Goal: Task Accomplishment & Management: Manage account settings

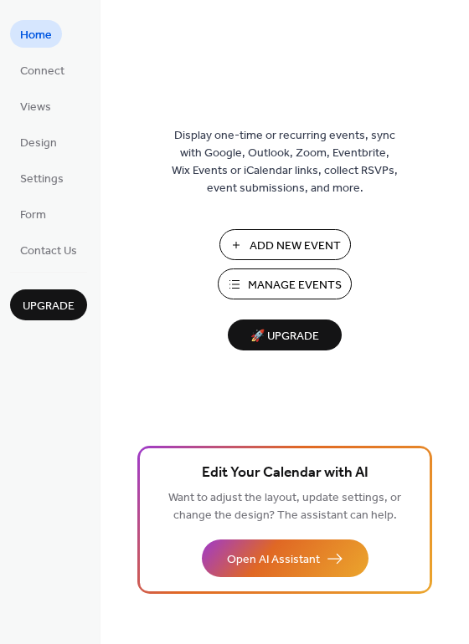
click at [305, 289] on span "Manage Events" at bounding box center [295, 286] width 94 height 18
click at [275, 340] on span "🚀 Upgrade" at bounding box center [285, 336] width 94 height 23
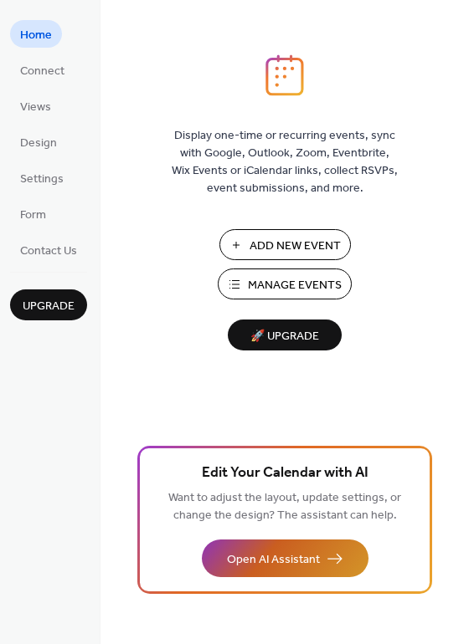
click at [293, 541] on button "Open AI Assistant" at bounding box center [285, 559] width 166 height 38
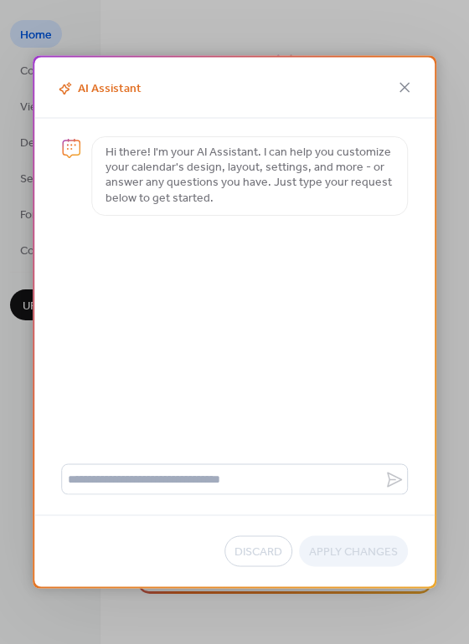
click at [261, 172] on p "Hi there! I'm your AI Assistant. I can help you customize your calendar's desig…" at bounding box center [249, 176] width 288 height 61
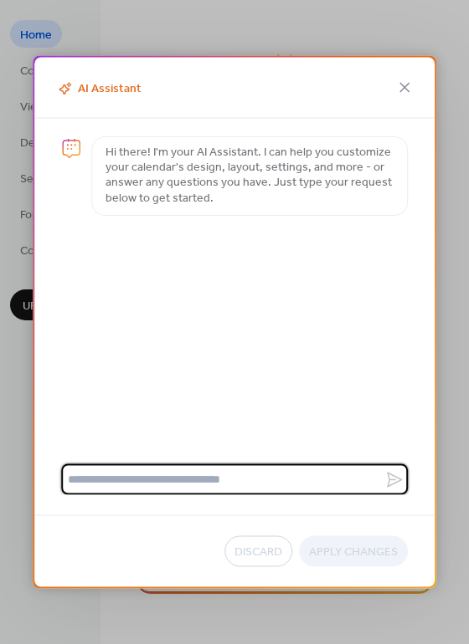
click at [192, 469] on textarea at bounding box center [222, 479] width 323 height 31
type textarea "**********"
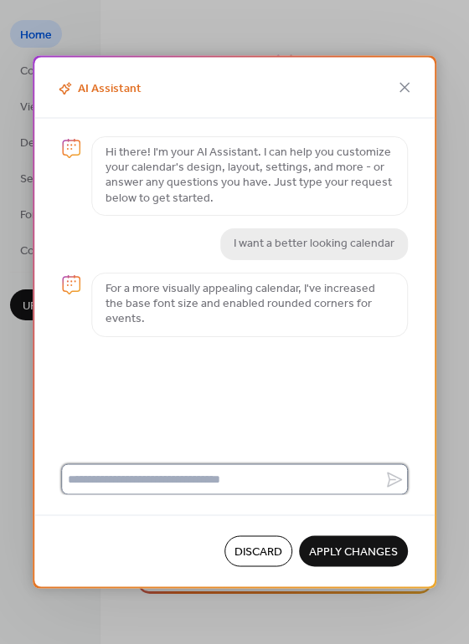
click at [235, 474] on textarea at bounding box center [222, 479] width 323 height 31
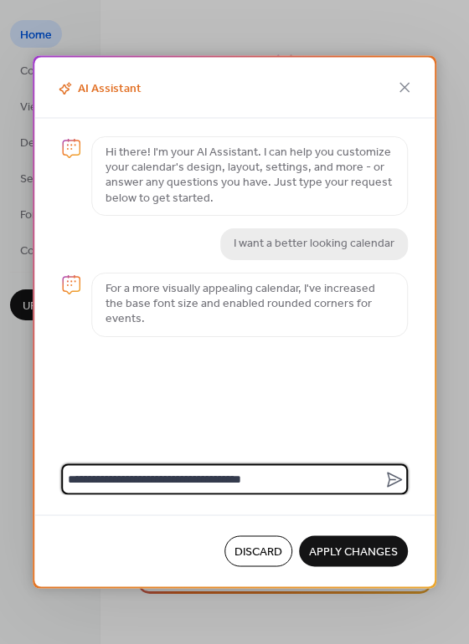
type textarea "**********"
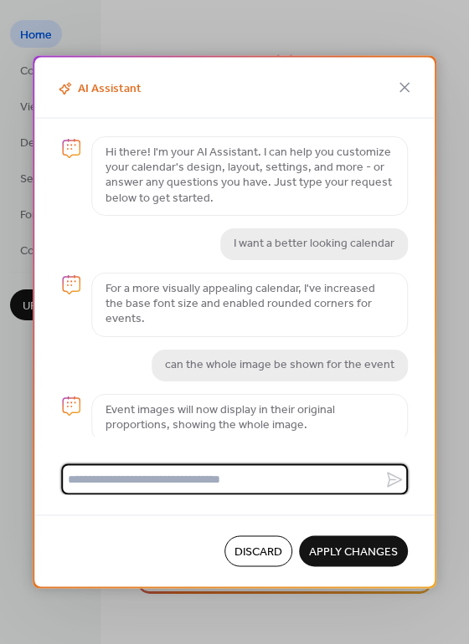
click at [356, 550] on span "Apply Changes" at bounding box center [353, 553] width 89 height 18
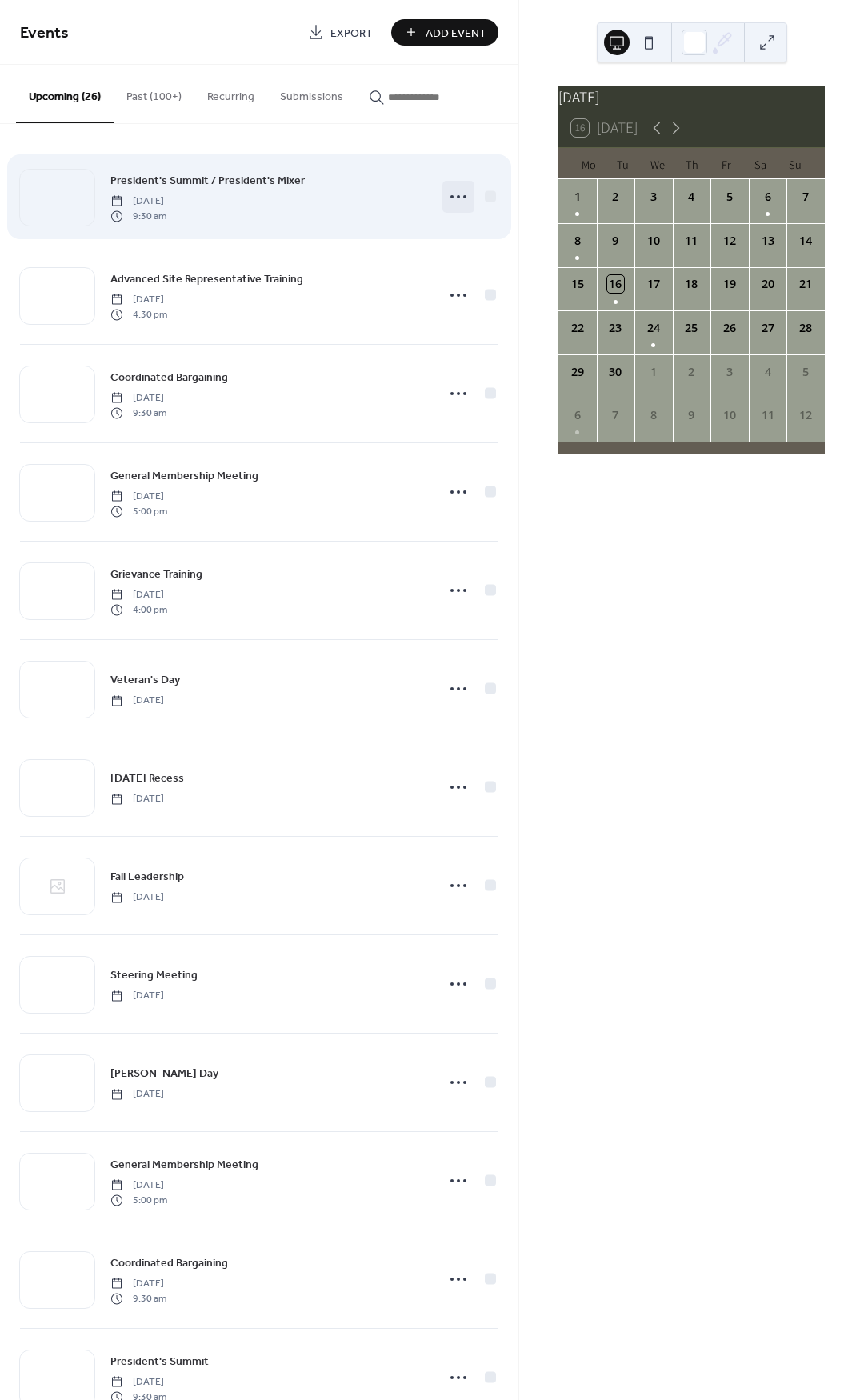
click at [457, 196] on circle at bounding box center [458, 196] width 3 height 3
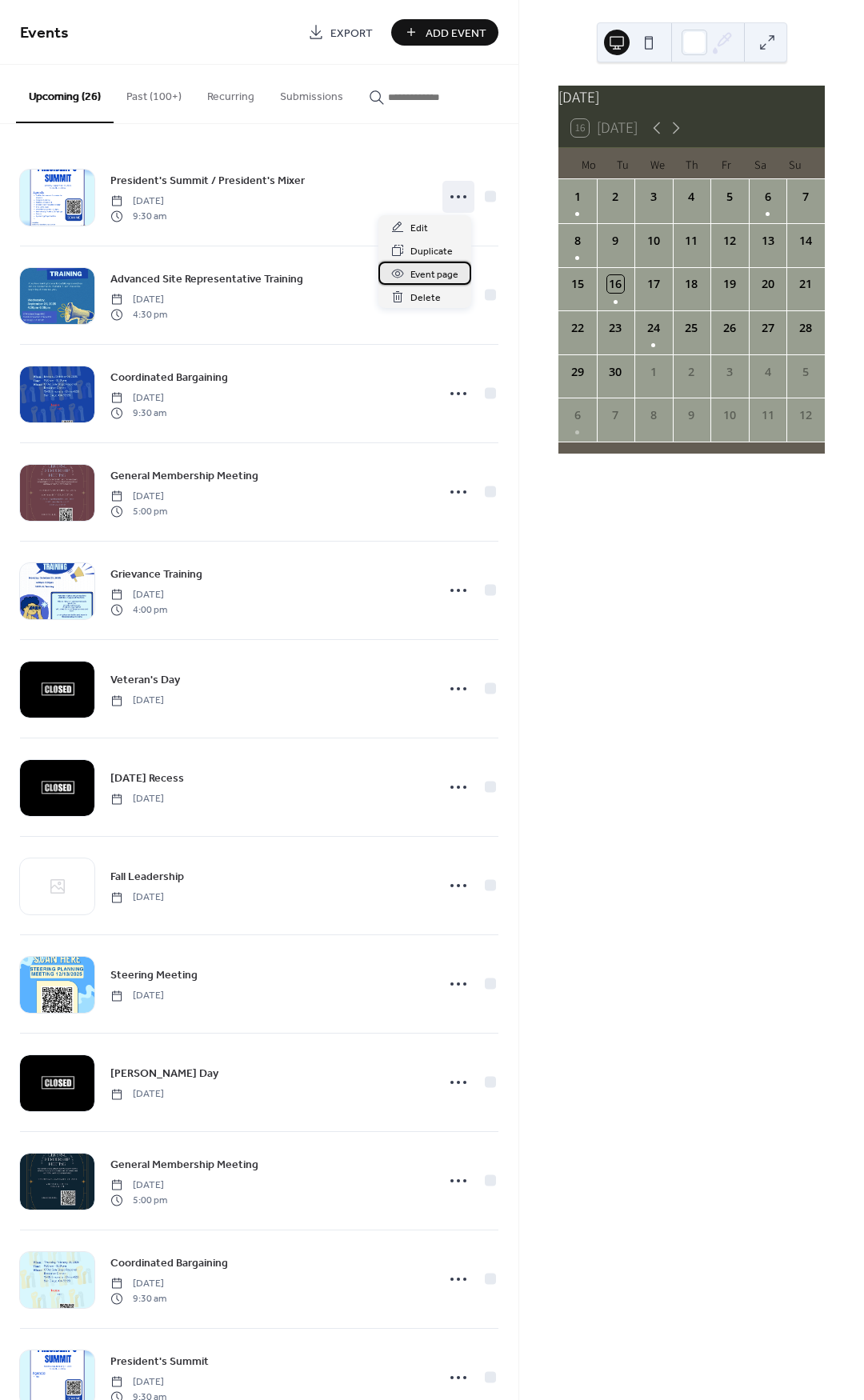
click at [434, 273] on span "Event page" at bounding box center [434, 275] width 48 height 17
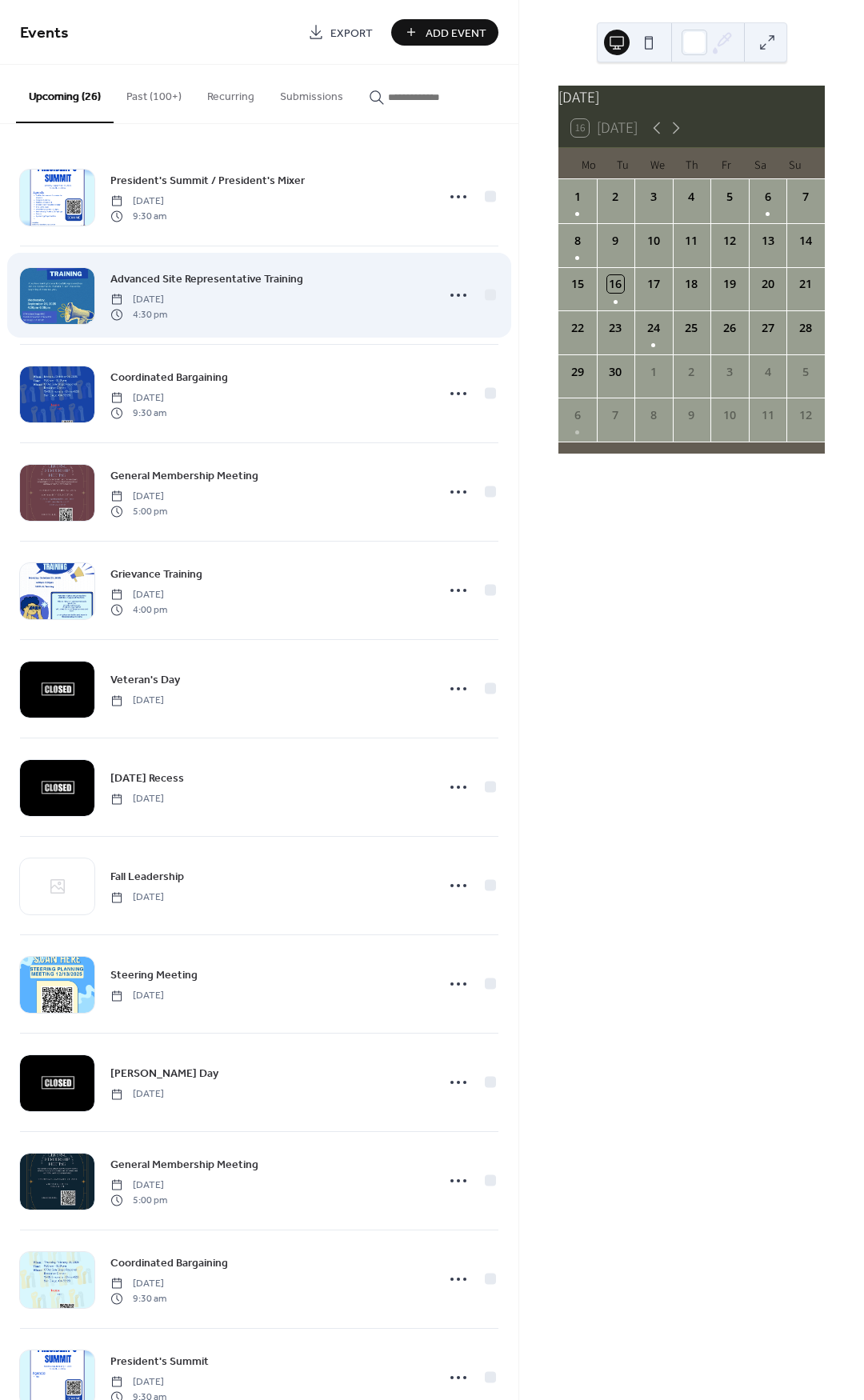
click at [167, 293] on span "[DATE]" at bounding box center [138, 299] width 56 height 14
click at [464, 301] on icon at bounding box center [458, 295] width 26 height 26
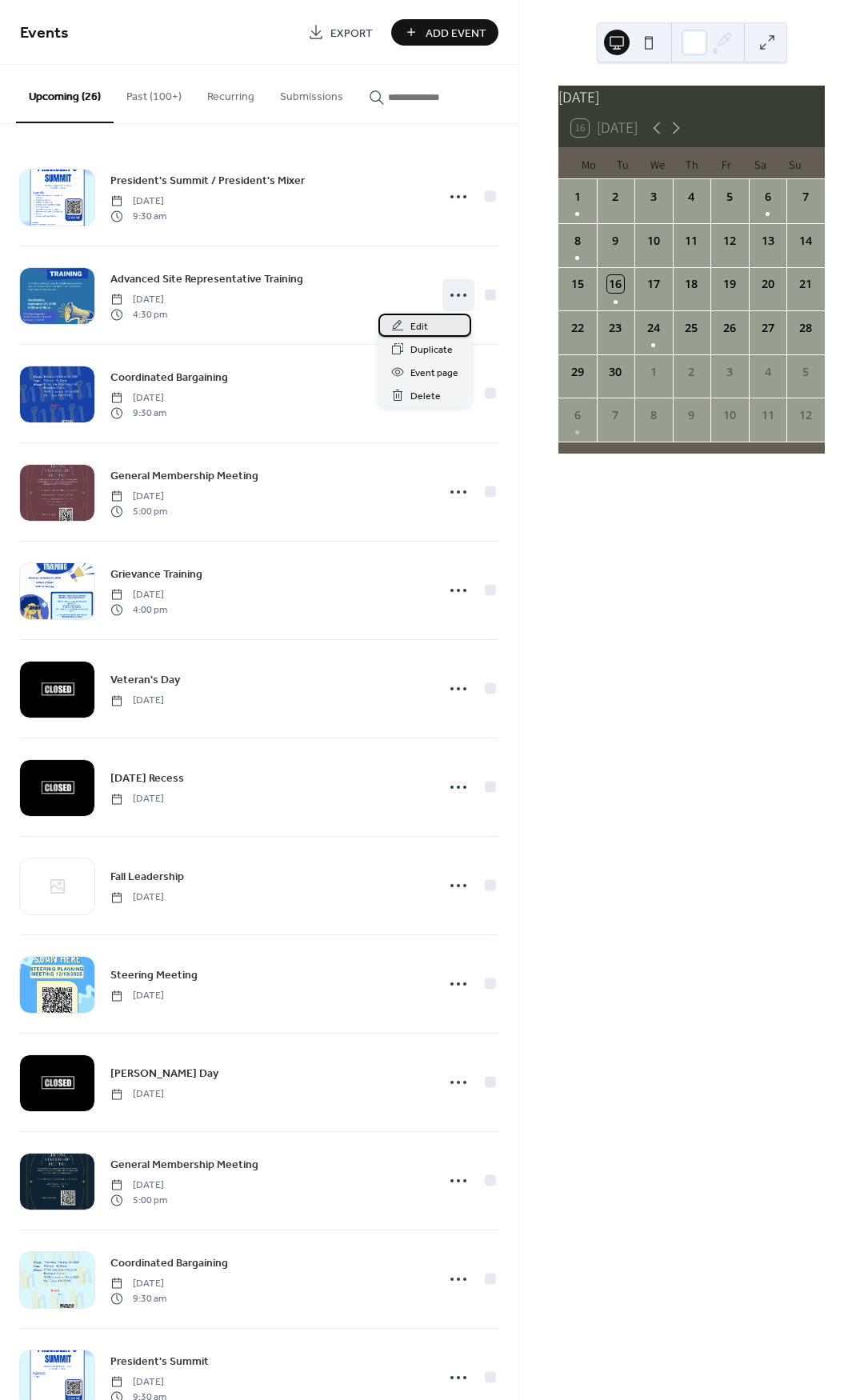
click at [427, 324] on div "Edit" at bounding box center [424, 325] width 93 height 23
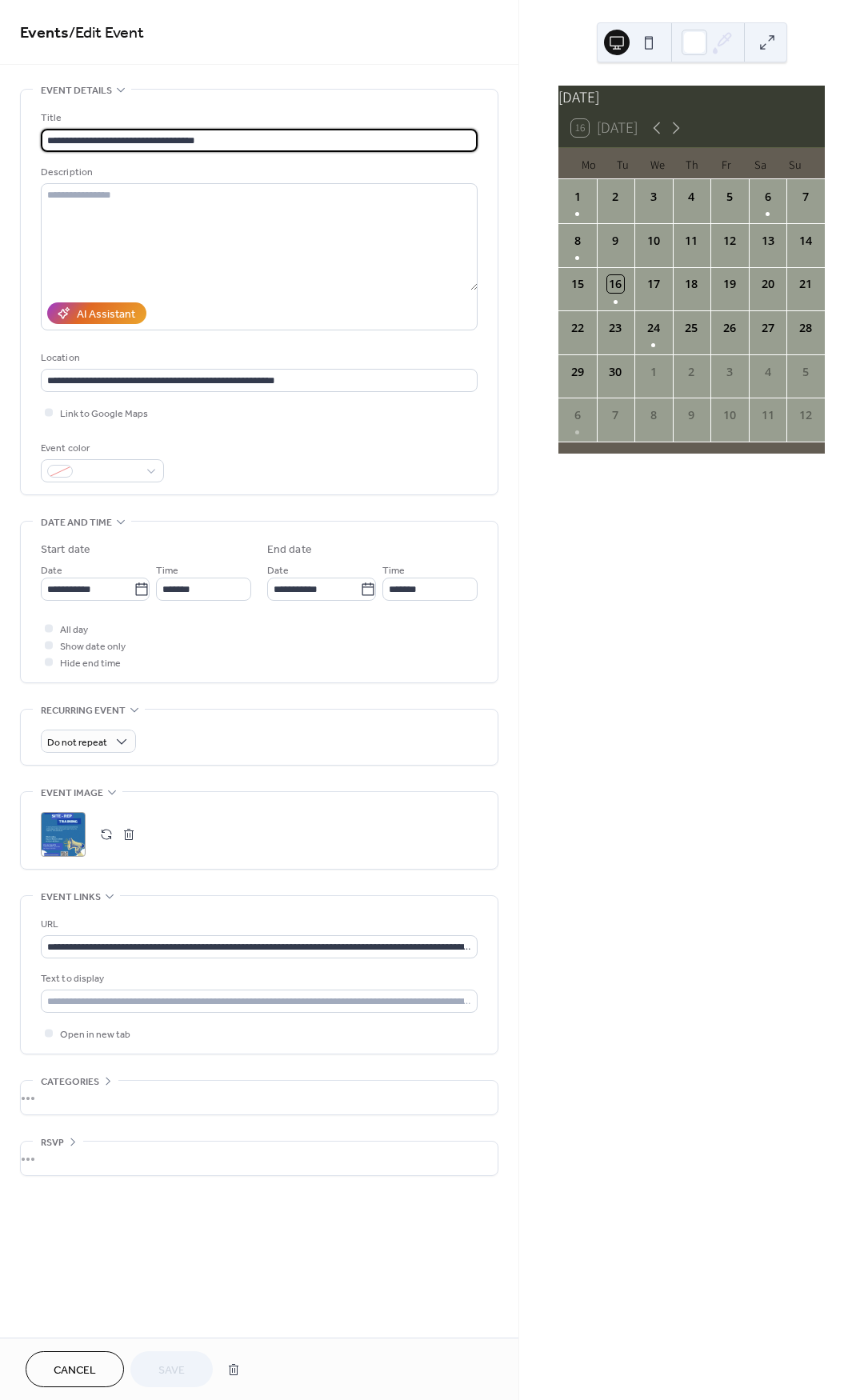
click at [73, 822] on div ";" at bounding box center [63, 834] width 45 height 45
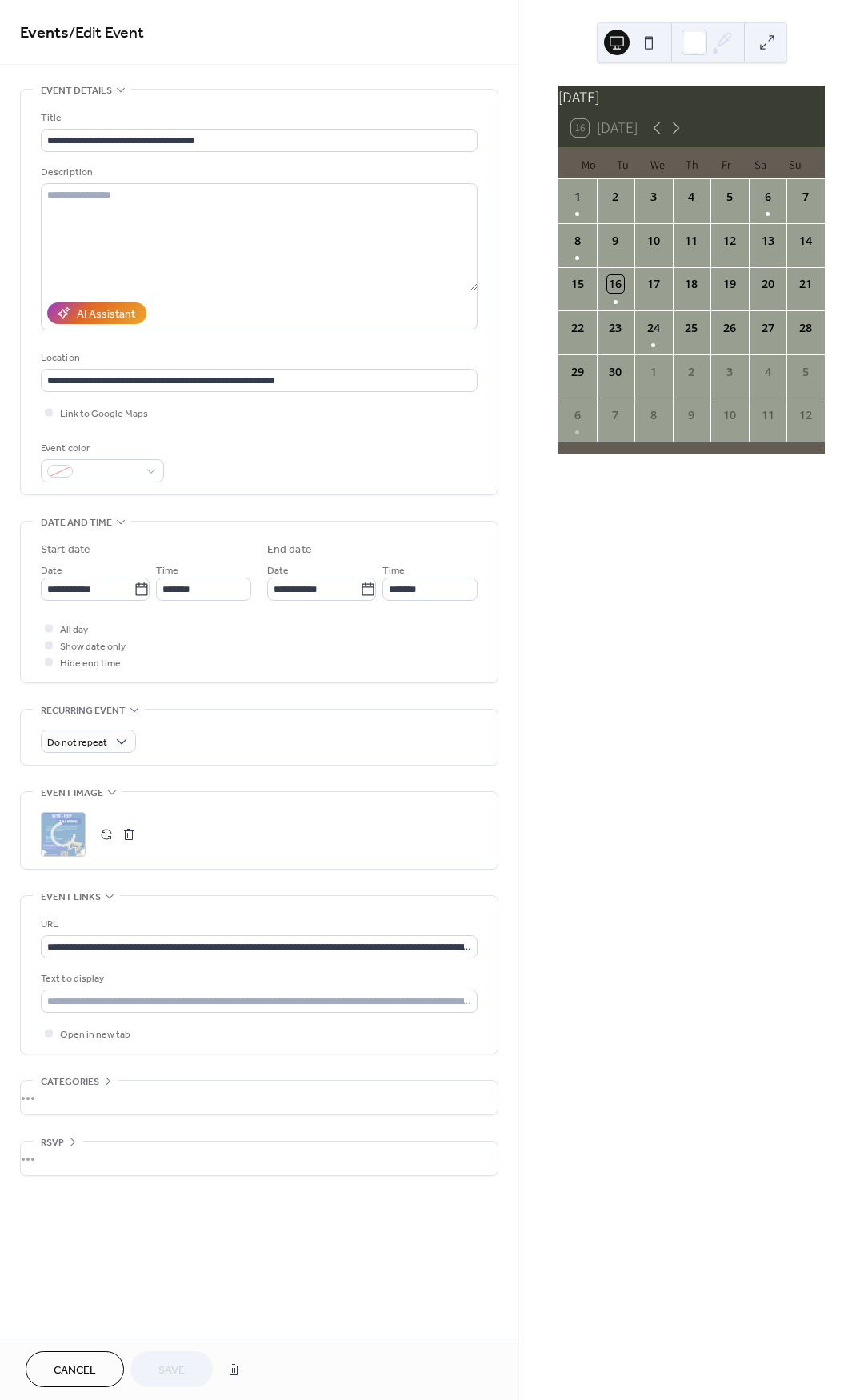
click at [73, 822] on div at bounding box center [63, 834] width 26 height 26
click at [648, 42] on button at bounding box center [648, 42] width 26 height 26
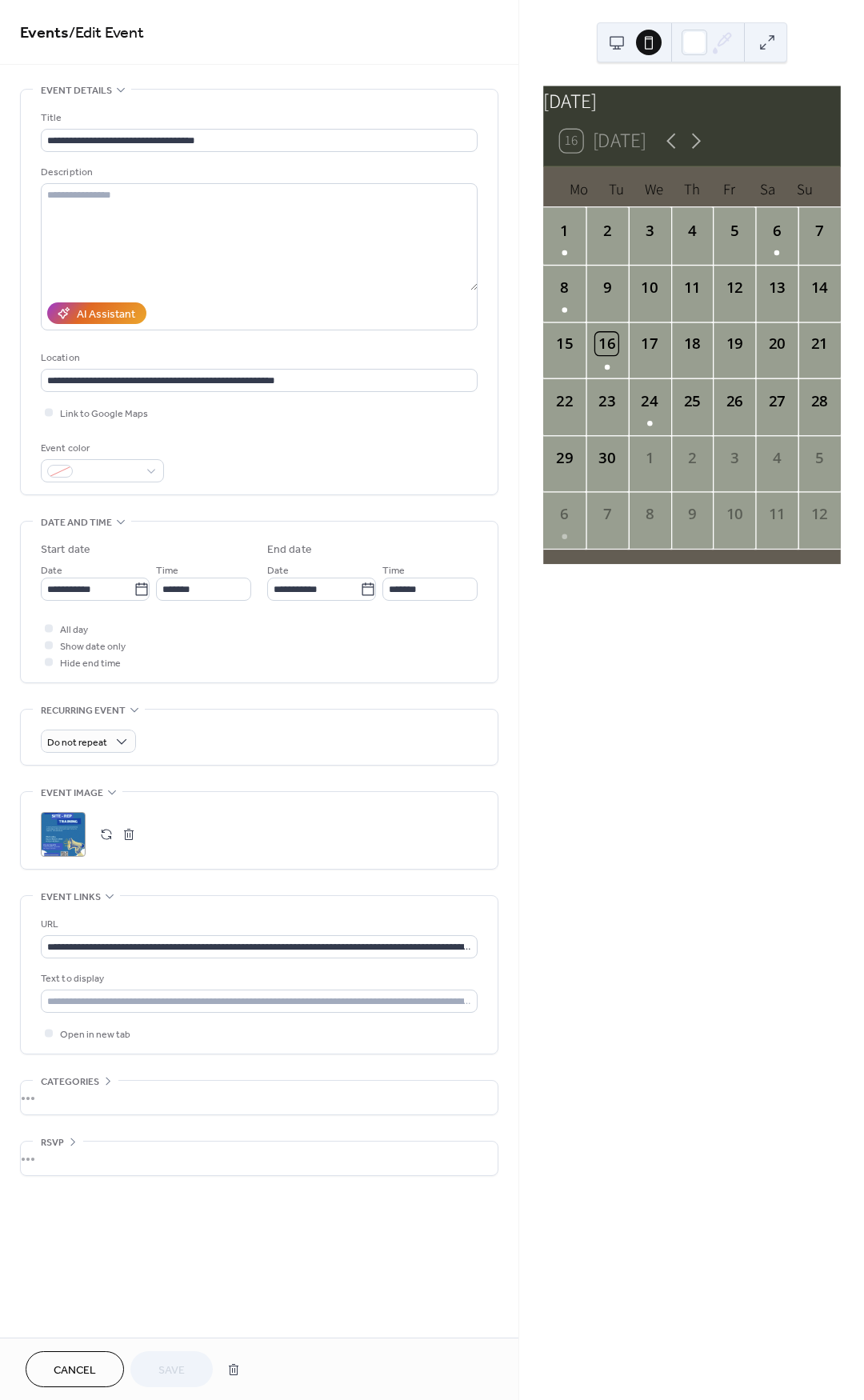
click at [613, 41] on button at bounding box center [616, 42] width 26 height 26
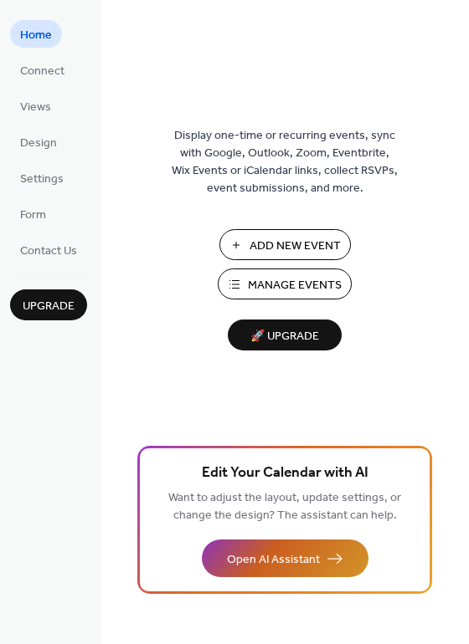
click at [285, 553] on span "Open AI Assistant" at bounding box center [273, 560] width 93 height 18
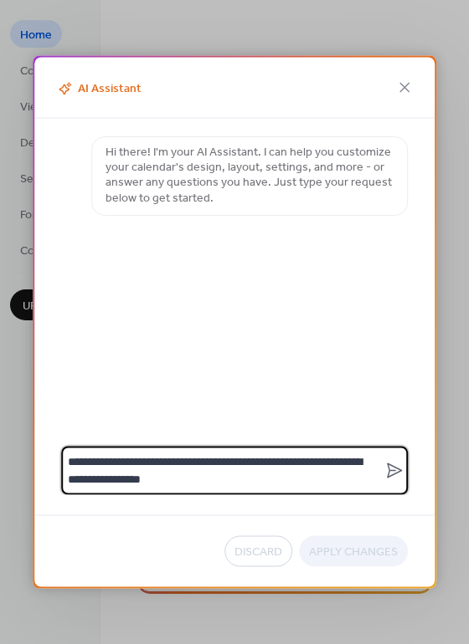
type textarea "**********"
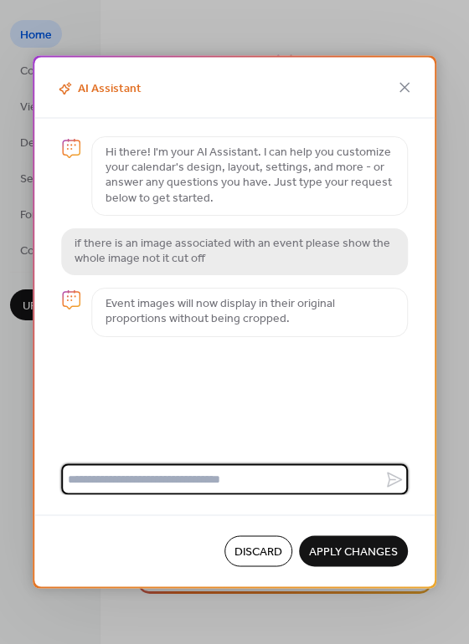
click at [329, 555] on span "Apply Changes" at bounding box center [353, 553] width 89 height 18
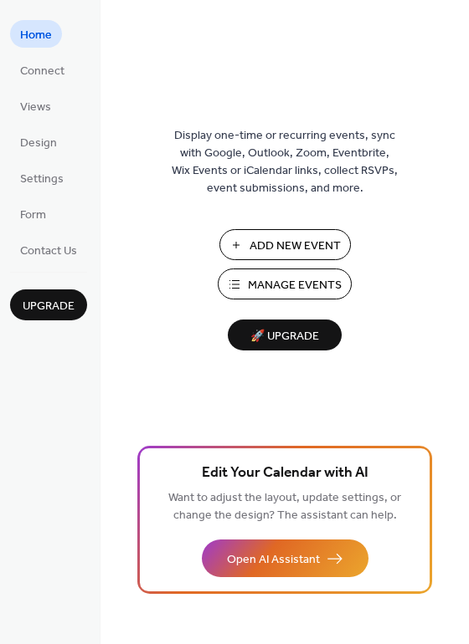
click at [290, 245] on span "Add New Event" at bounding box center [294, 247] width 91 height 18
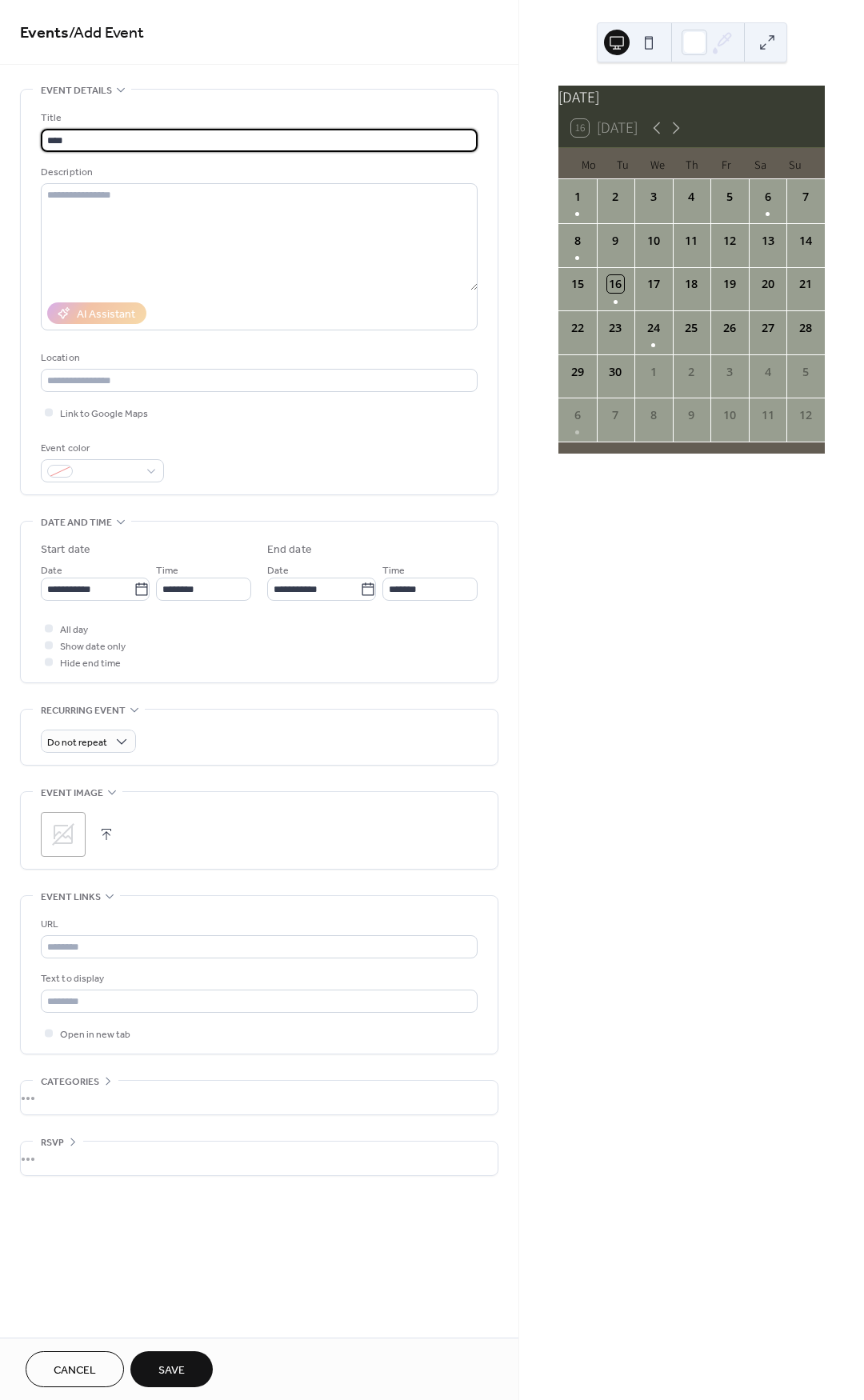
type input "****"
click at [76, 839] on div ";" at bounding box center [63, 834] width 45 height 45
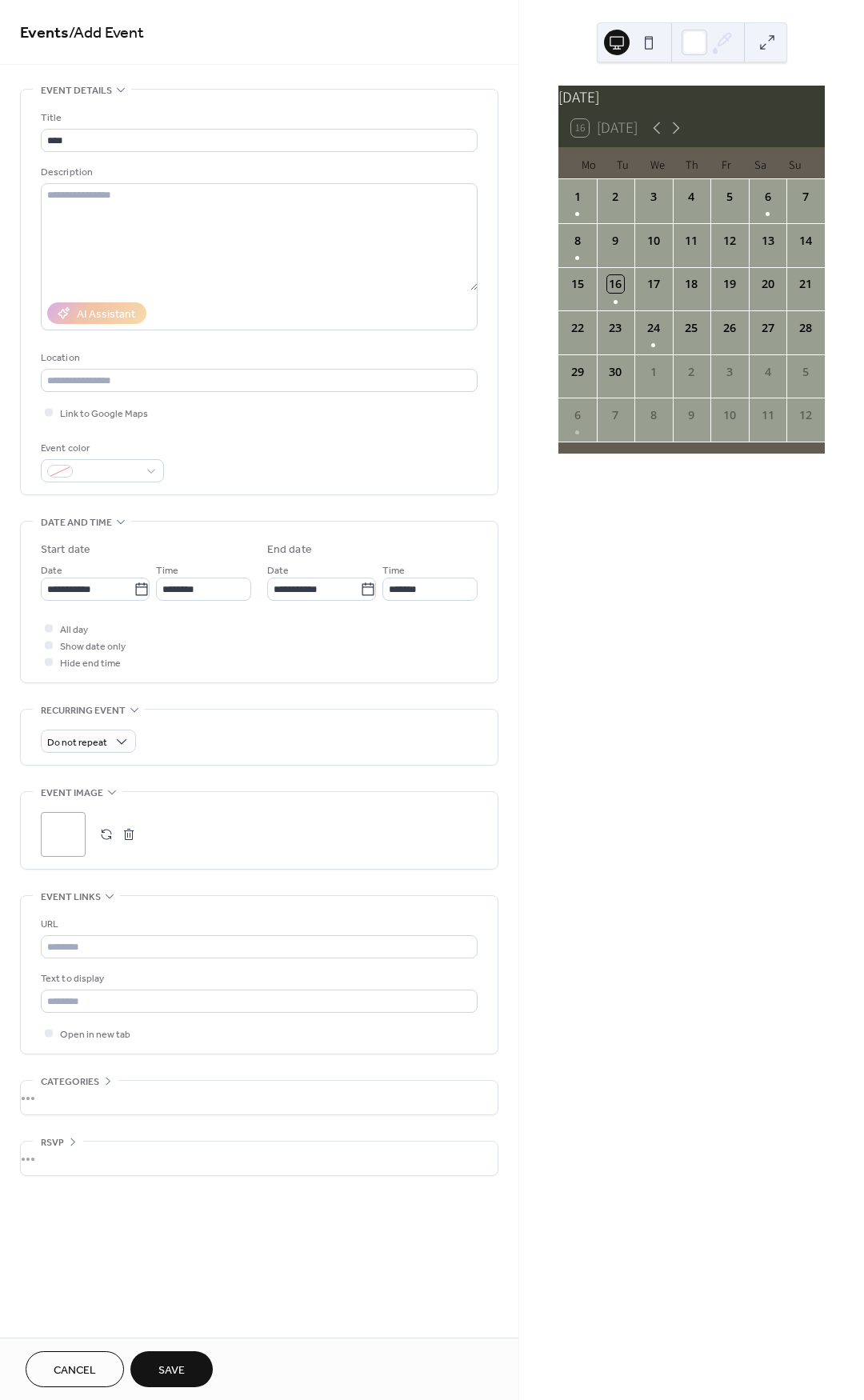
click at [162, 1373] on span "Save" at bounding box center [172, 1371] width 27 height 17
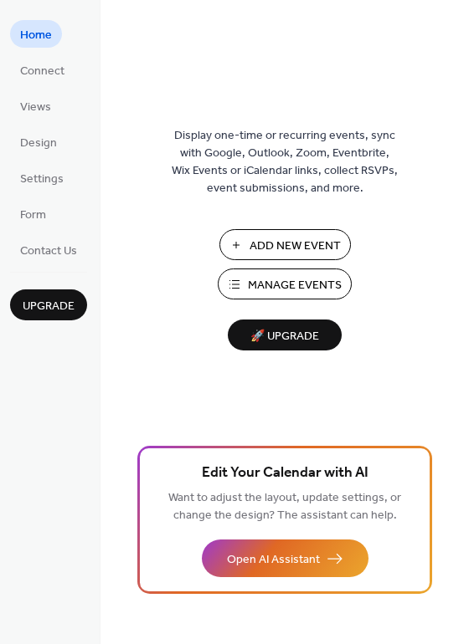
click at [285, 282] on span "Manage Events" at bounding box center [295, 286] width 94 height 18
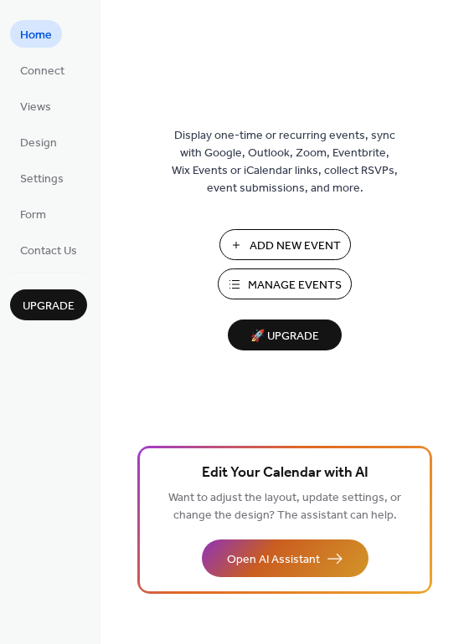
click at [258, 559] on span "Open AI Assistant" at bounding box center [273, 560] width 93 height 18
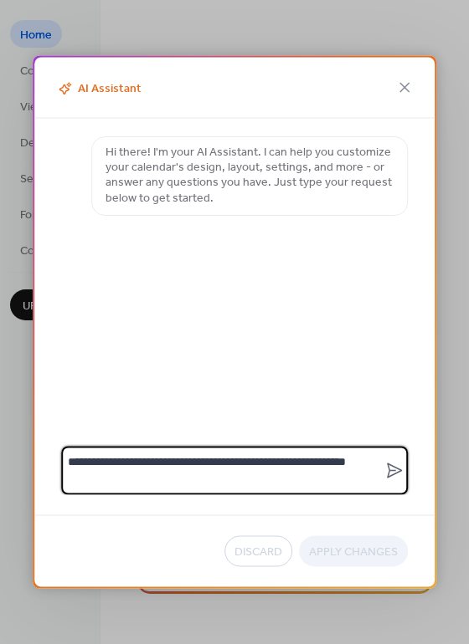
type textarea "**********"
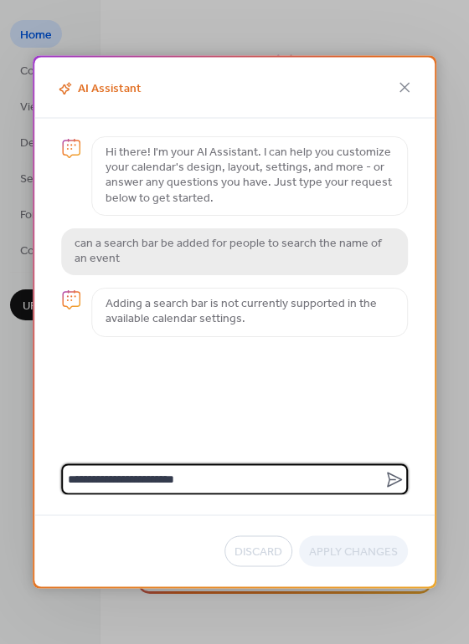
type textarea "**********"
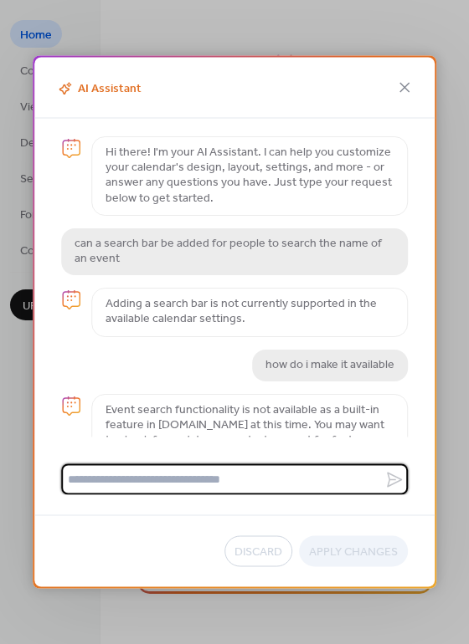
scroll to position [36, 0]
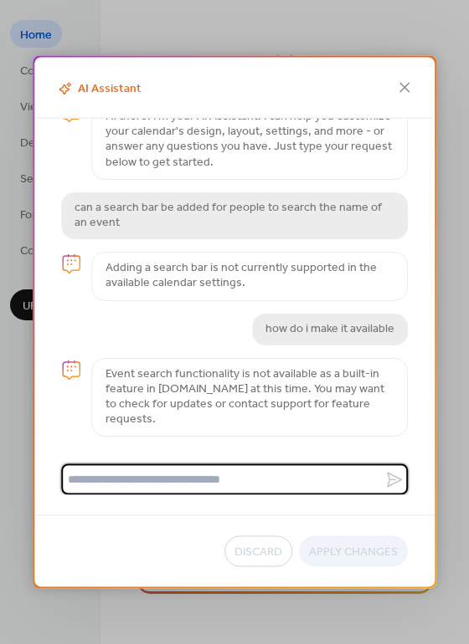
click at [186, 372] on p "Event search functionality is not available as a built-in feature in [DOMAIN_NA…" at bounding box center [249, 397] width 288 height 61
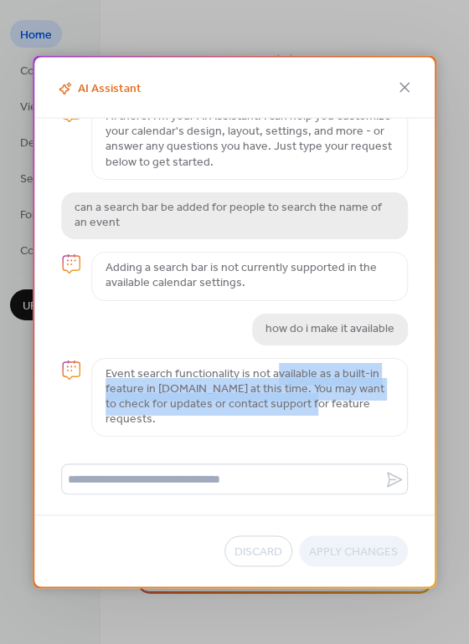
drag, startPoint x: 276, startPoint y: 372, endPoint x: 295, endPoint y: 402, distance: 34.6
click at [295, 402] on p "Event search functionality is not available as a built-in feature in [DOMAIN_NA…" at bounding box center [249, 397] width 288 height 61
click at [175, 411] on p "Event search functionality is not available as a built-in feature in [DOMAIN_NA…" at bounding box center [249, 397] width 288 height 61
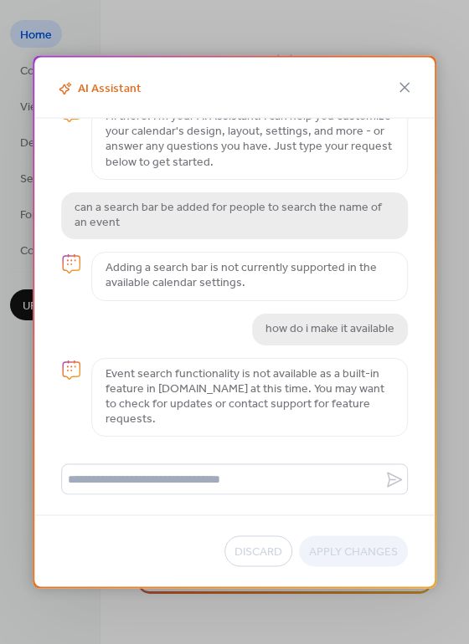
drag, startPoint x: 206, startPoint y: 388, endPoint x: 378, endPoint y: 420, distance: 175.3
click at [378, 420] on p "Event search functionality is not available as a built-in feature in [DOMAIN_NA…" at bounding box center [249, 397] width 288 height 61
click at [403, 86] on icon at bounding box center [404, 88] width 10 height 10
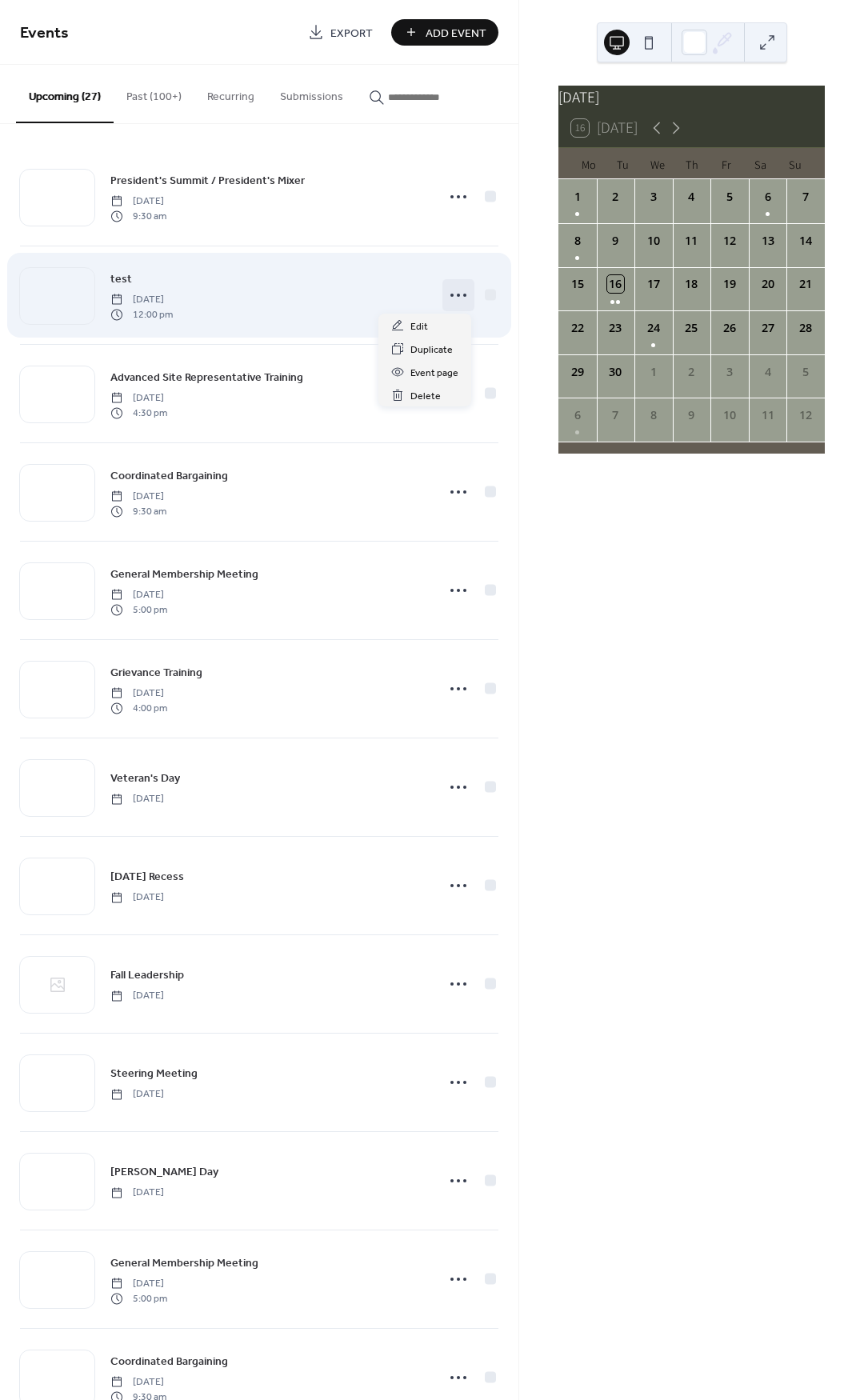
click at [462, 297] on icon at bounding box center [458, 295] width 26 height 26
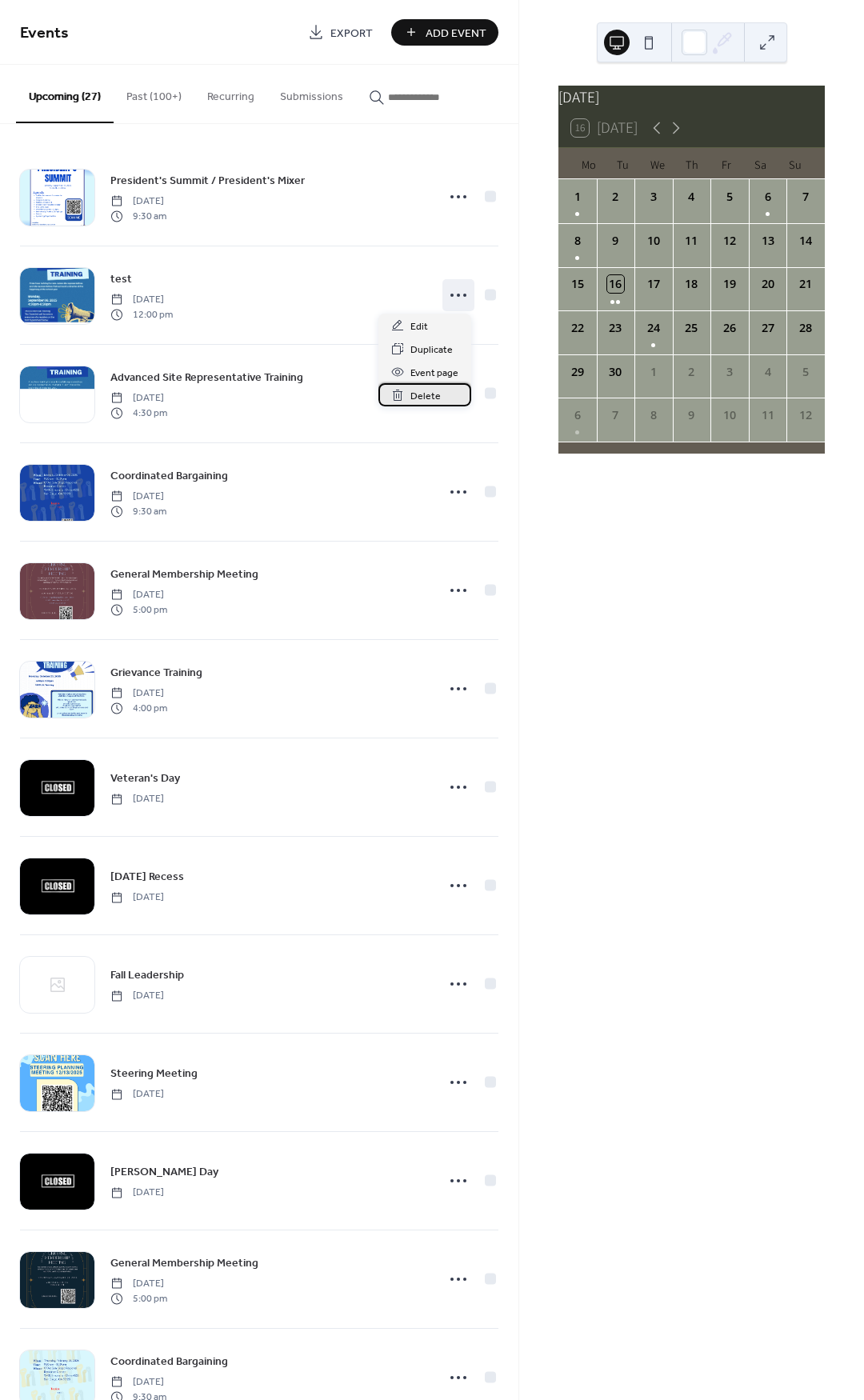
click at [425, 397] on span "Delete" at bounding box center [425, 397] width 31 height 17
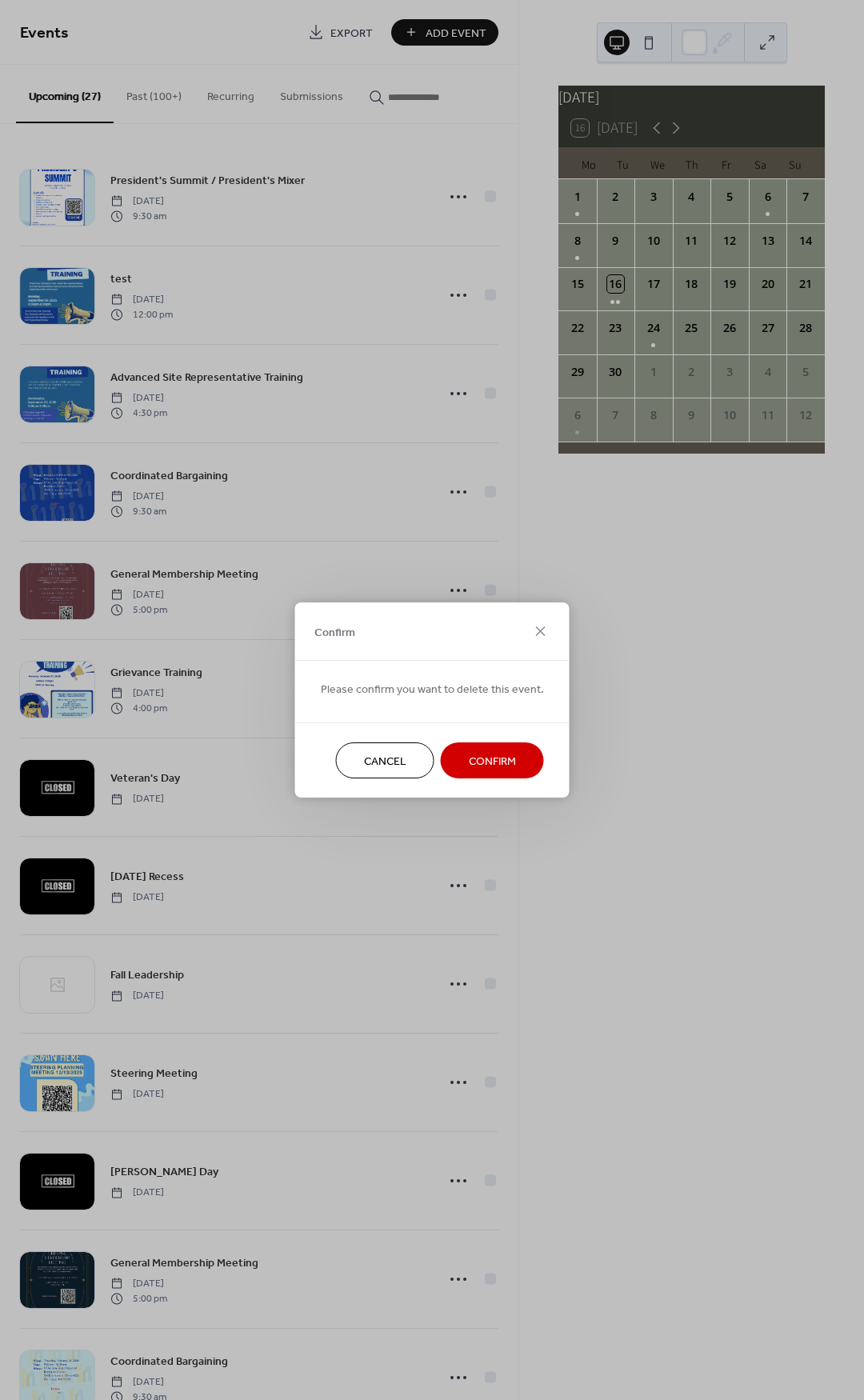
click at [484, 765] on span "Confirm" at bounding box center [491, 762] width 47 height 17
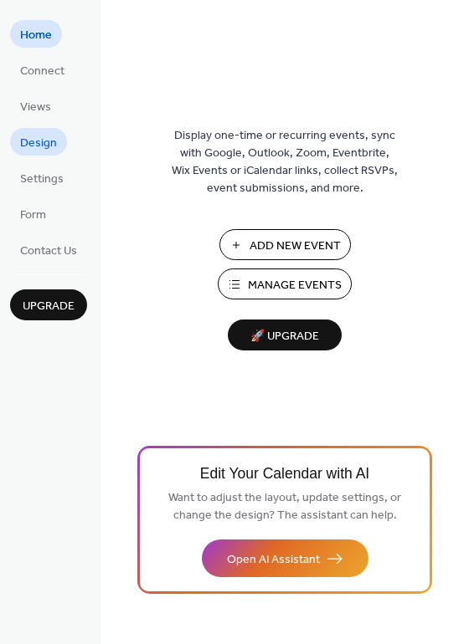
click at [35, 148] on span "Design" at bounding box center [38, 144] width 37 height 18
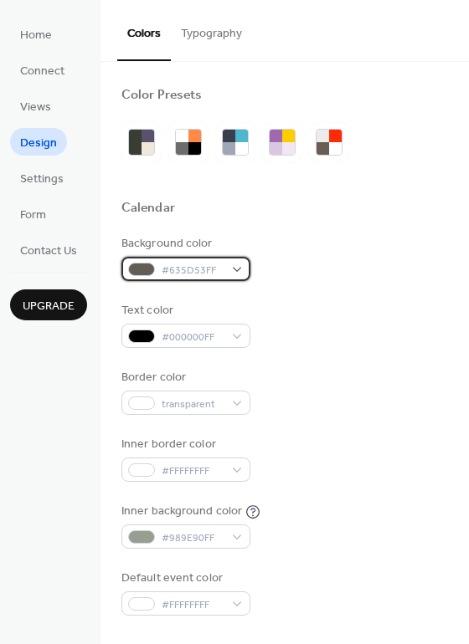
click at [242, 269] on div "#635D53FF" at bounding box center [185, 269] width 129 height 24
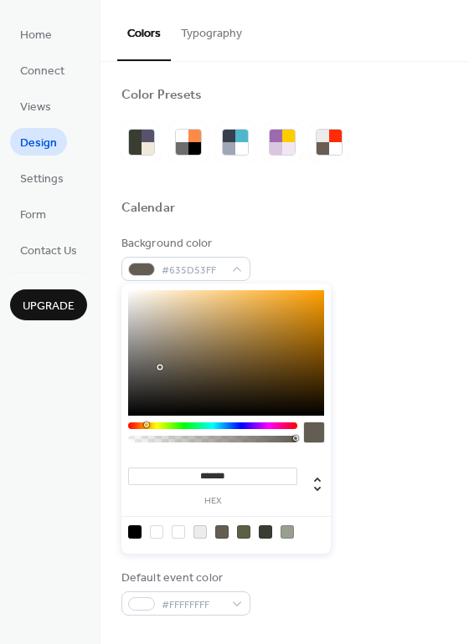
click at [202, 538] on div at bounding box center [199, 531] width 13 height 13
type input "*******"
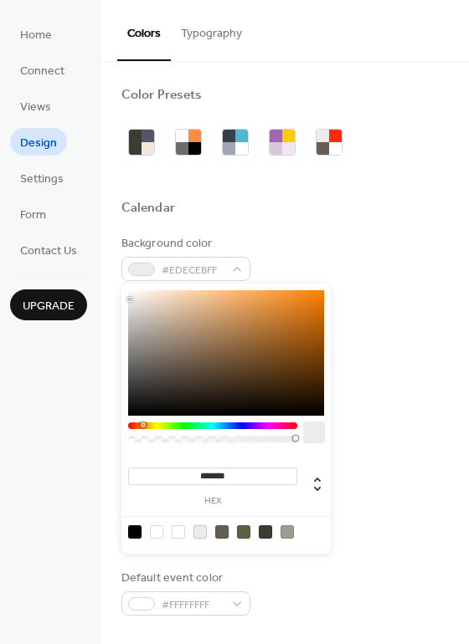
click at [197, 528] on div at bounding box center [199, 531] width 13 height 13
click at [369, 371] on div "Border color transparent" at bounding box center [284, 392] width 326 height 46
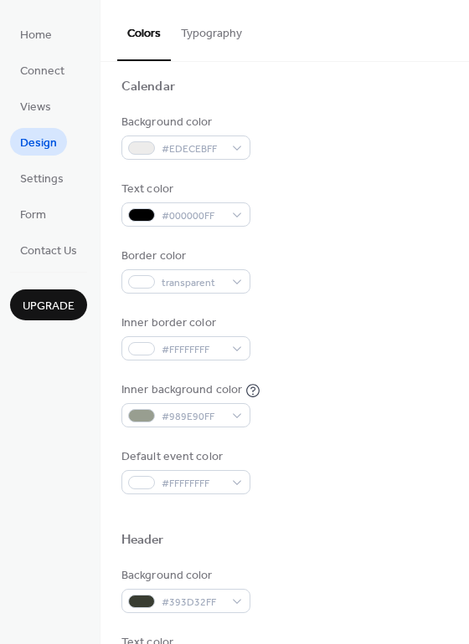
scroll to position [93, 0]
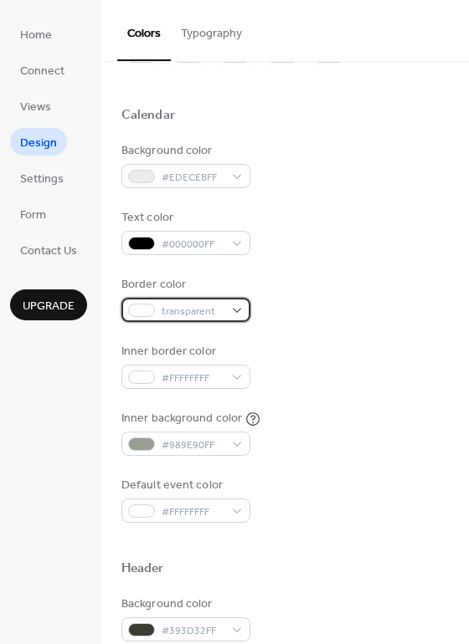
click at [234, 307] on div "transparent" at bounding box center [185, 310] width 129 height 24
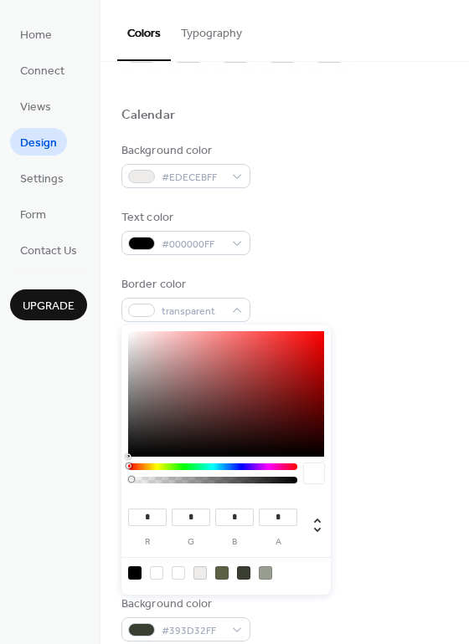
click at [224, 571] on div at bounding box center [221, 572] width 13 height 13
type input "**"
type input "*"
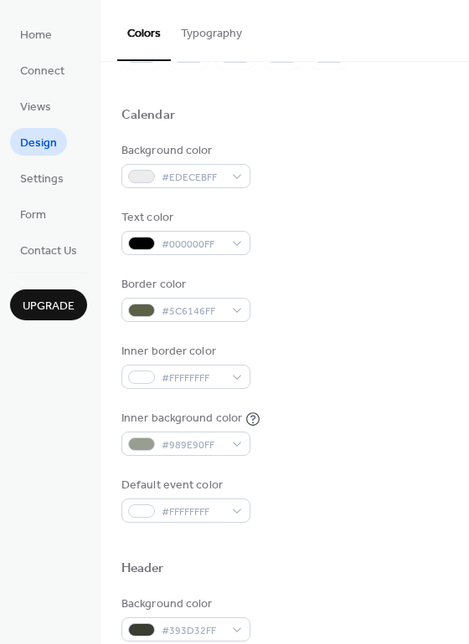
click at [384, 373] on div "Inner border color #FFFFFFFF" at bounding box center [284, 366] width 326 height 46
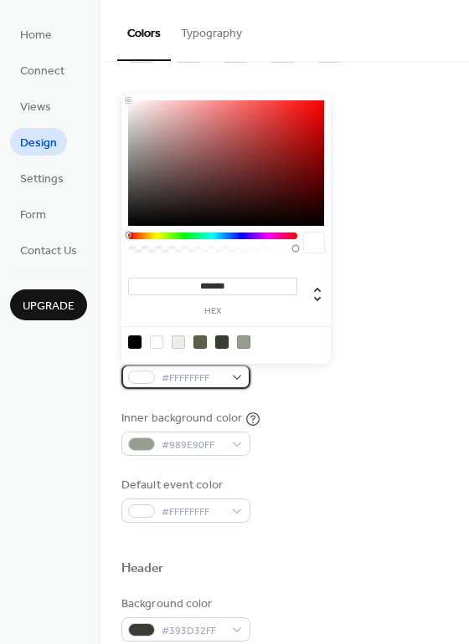
click at [239, 378] on div "#FFFFFFFF" at bounding box center [185, 377] width 129 height 24
click at [218, 341] on div at bounding box center [221, 342] width 13 height 13
type input "*******"
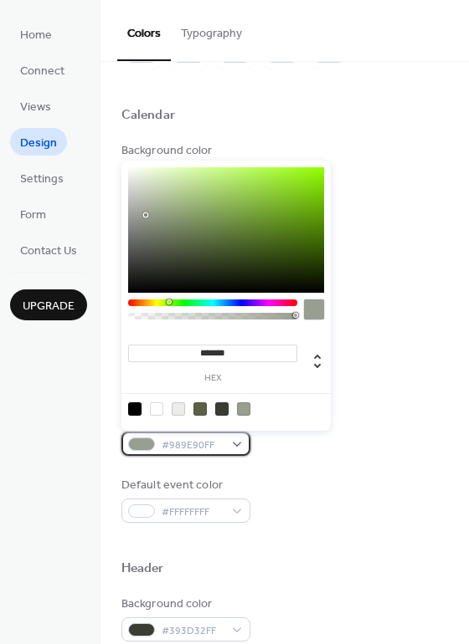
click at [239, 446] on div "#989E90FF" at bounding box center [185, 444] width 129 height 24
click at [183, 412] on div at bounding box center [178, 408] width 13 height 13
type input "*******"
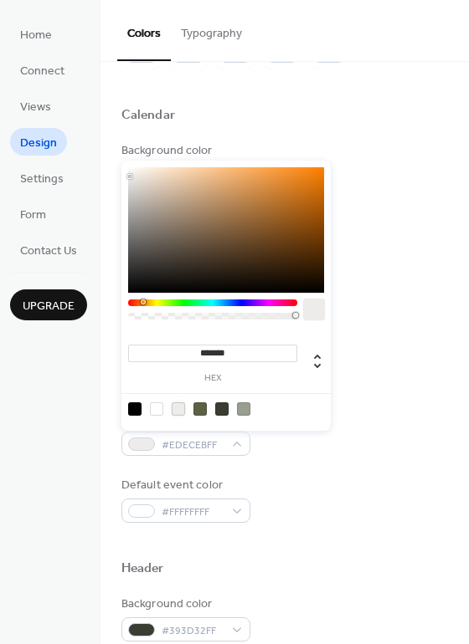
click at [347, 238] on div "Text color #000000FF" at bounding box center [284, 232] width 326 height 46
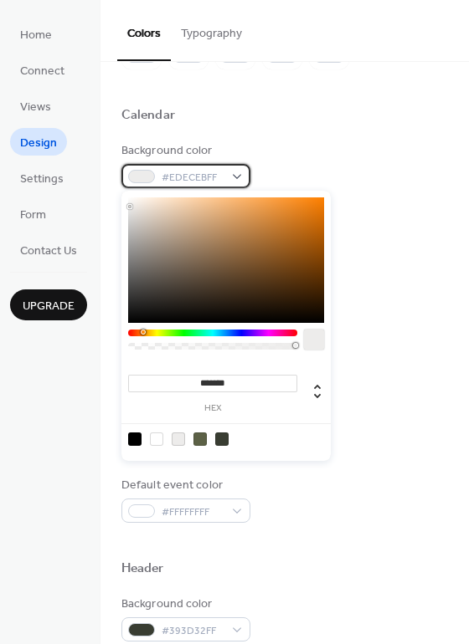
click at [239, 179] on div "#EDECEBFF" at bounding box center [185, 176] width 129 height 24
click at [198, 441] on div at bounding box center [199, 439] width 13 height 13
type input "*******"
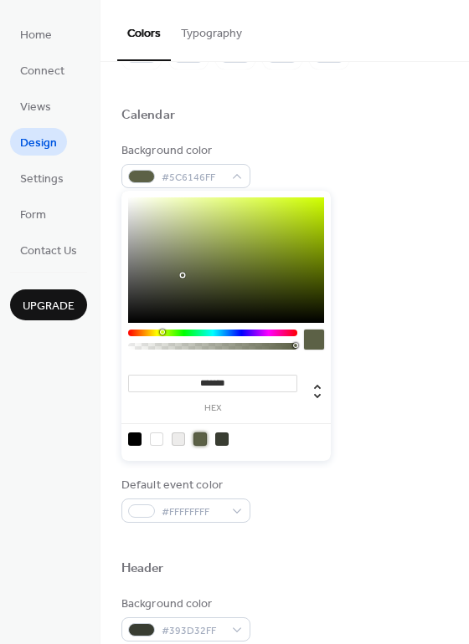
click at [342, 555] on div at bounding box center [284, 542] width 326 height 38
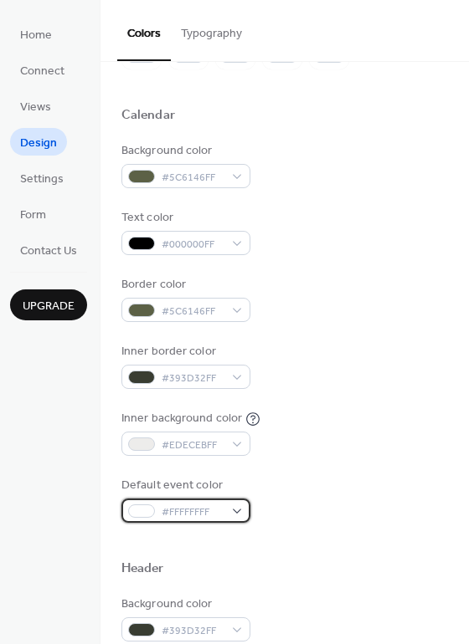
click at [236, 514] on div "#FFFFFFFF" at bounding box center [185, 511] width 129 height 24
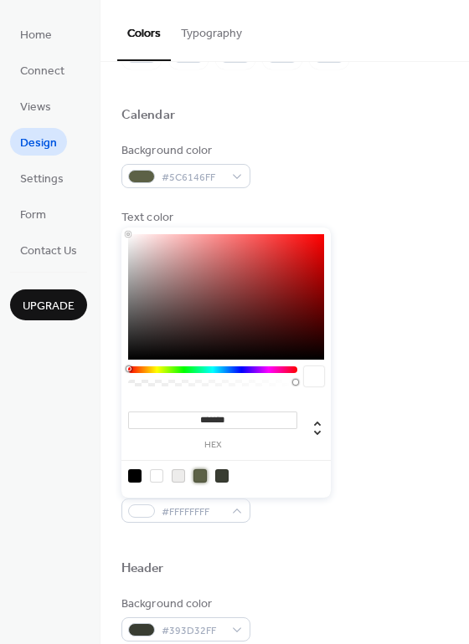
click at [198, 474] on div at bounding box center [199, 475] width 13 height 13
type input "*******"
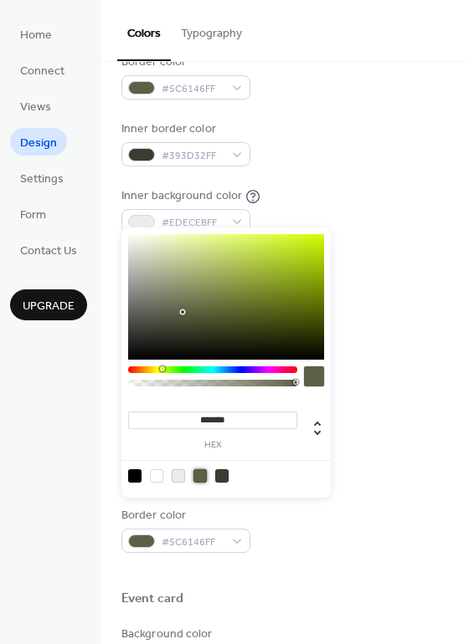
scroll to position [371, 0]
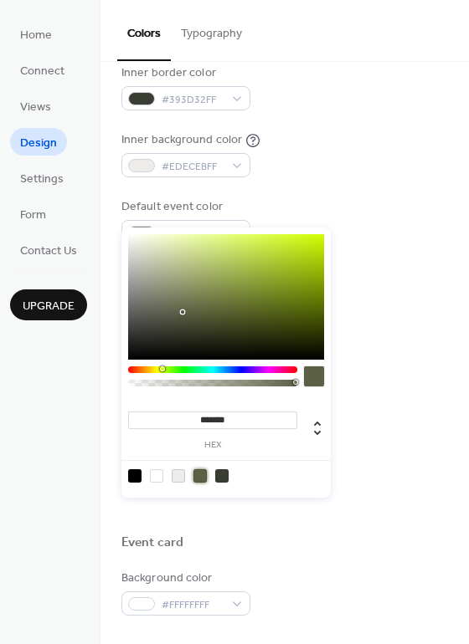
click at [436, 322] on div "Background color #393D32FF" at bounding box center [284, 340] width 326 height 46
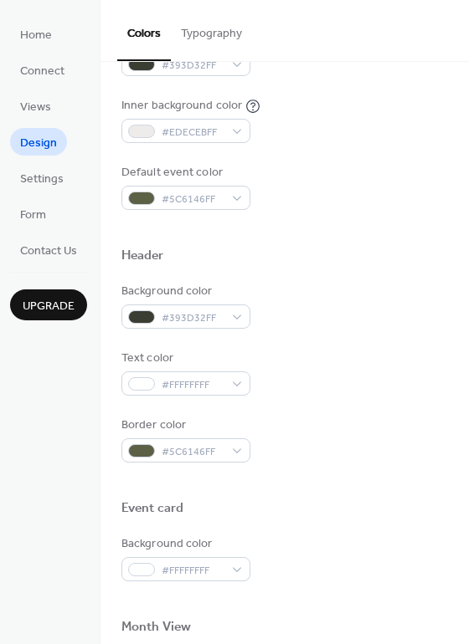
scroll to position [464, 0]
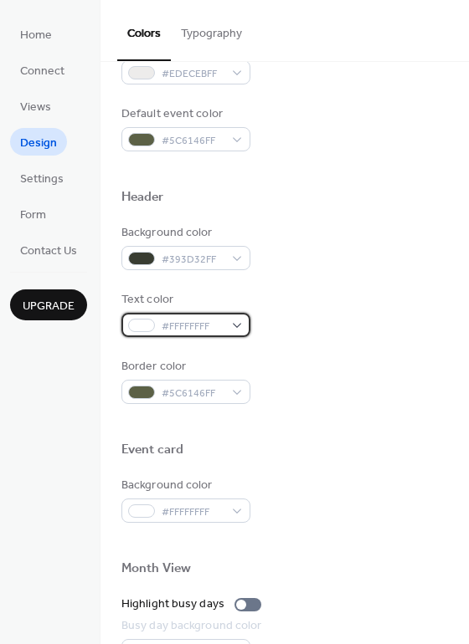
click at [234, 329] on div "#FFFFFFFF" at bounding box center [185, 325] width 129 height 24
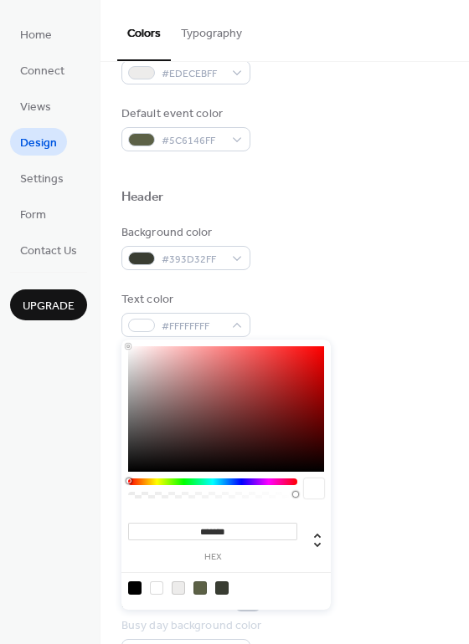
click at [202, 588] on div at bounding box center [199, 587] width 13 height 13
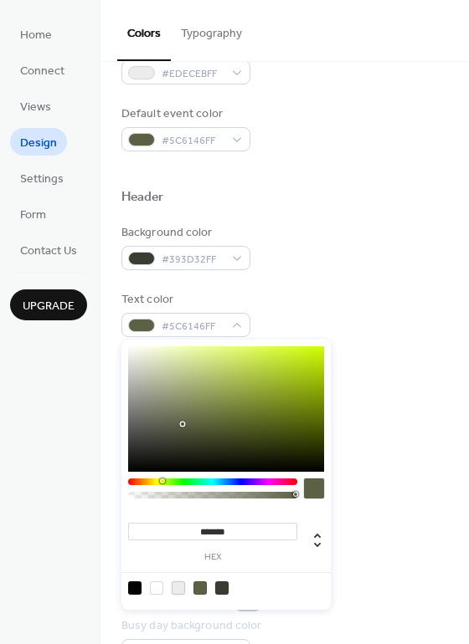
click at [177, 586] on div at bounding box center [178, 587] width 13 height 13
type input "*******"
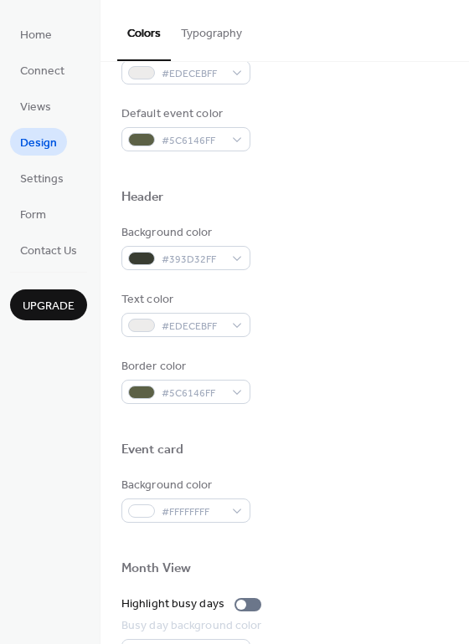
click at [325, 276] on div "Background color #393D32FF Text color #EDECEBFF Border color #5C6146FF" at bounding box center [284, 314] width 326 height 180
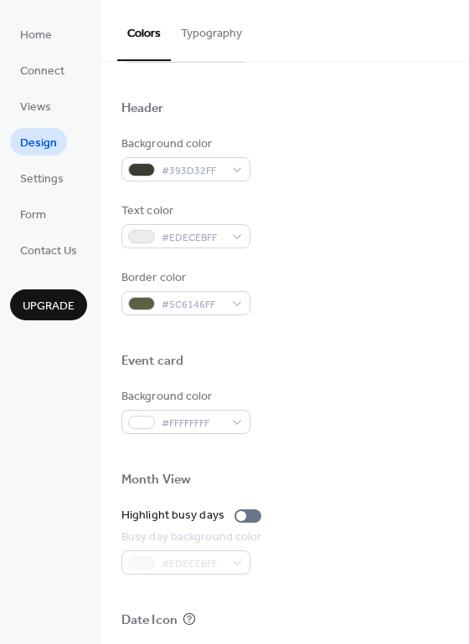
scroll to position [557, 0]
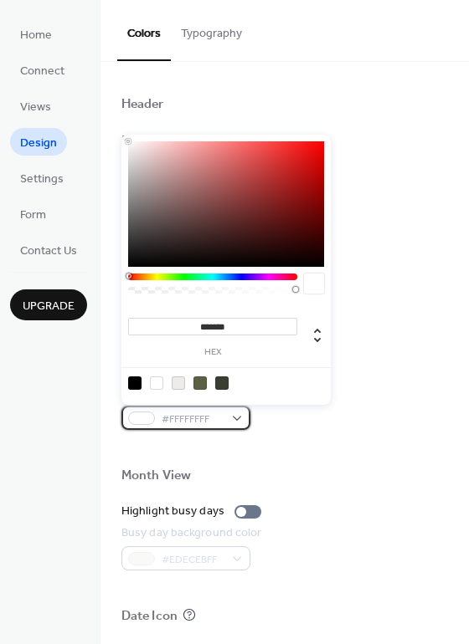
click at [243, 412] on div "#FFFFFFFF" at bounding box center [185, 418] width 129 height 24
click at [202, 373] on div at bounding box center [226, 382] width 213 height 31
click at [199, 381] on div at bounding box center [199, 382] width 13 height 13
type input "*******"
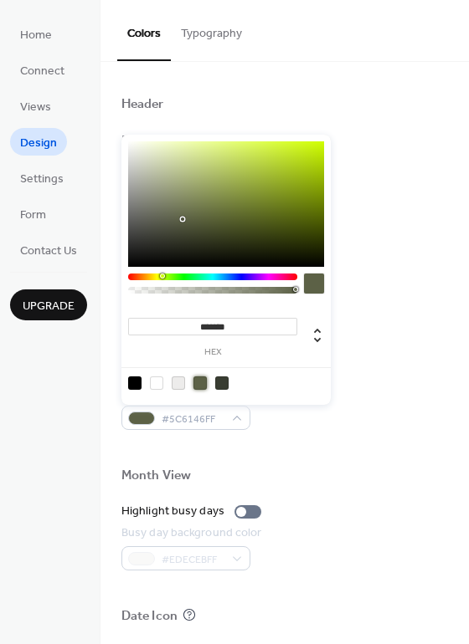
click at [314, 461] on div at bounding box center [284, 449] width 326 height 38
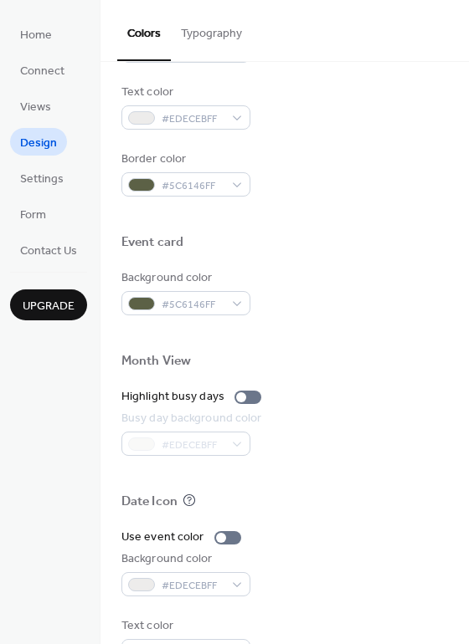
scroll to position [715, 0]
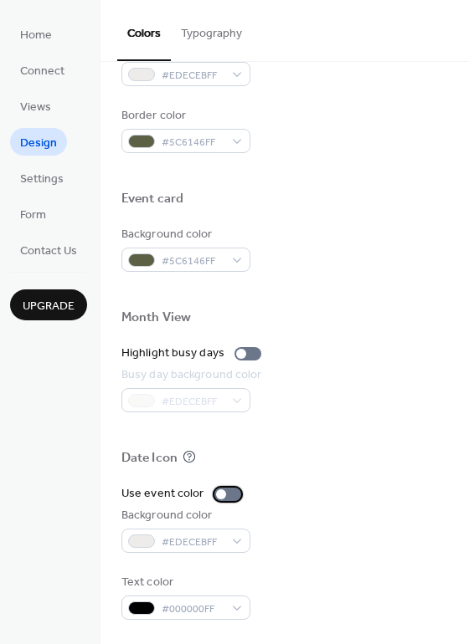
click at [229, 494] on div at bounding box center [227, 494] width 27 height 13
click at [218, 491] on div at bounding box center [227, 494] width 27 height 13
click at [228, 489] on div at bounding box center [227, 494] width 27 height 13
click at [247, 534] on div "#EDECEBFF" at bounding box center [185, 541] width 129 height 24
click at [217, 490] on div at bounding box center [227, 494] width 27 height 13
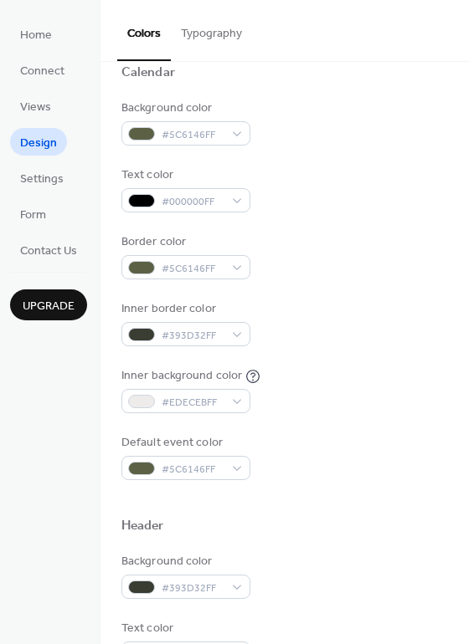
scroll to position [0, 0]
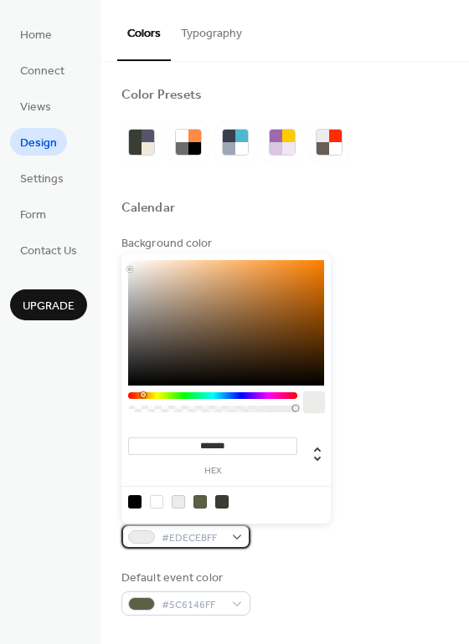
click at [238, 531] on div "#EDECEBFF" at bounding box center [185, 537] width 129 height 24
click at [180, 500] on div at bounding box center [178, 501] width 13 height 13
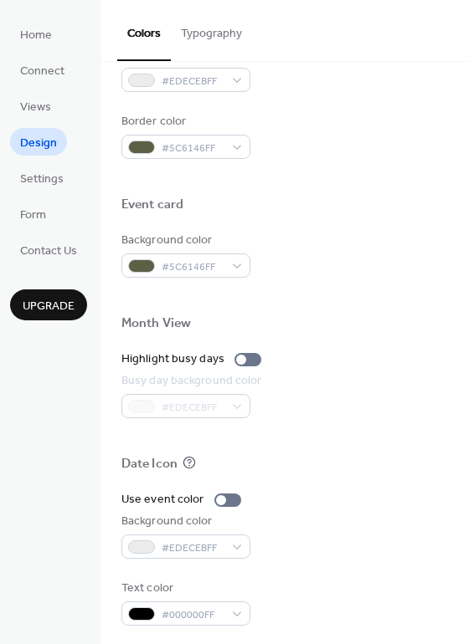
scroll to position [715, 0]
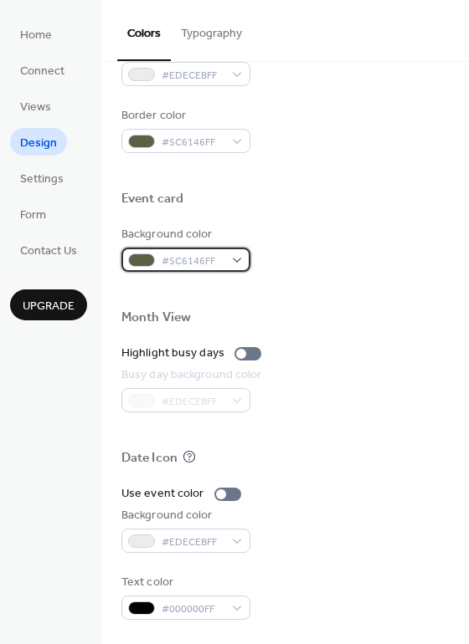
click at [237, 262] on div "#5C6146FF" at bounding box center [185, 260] width 129 height 24
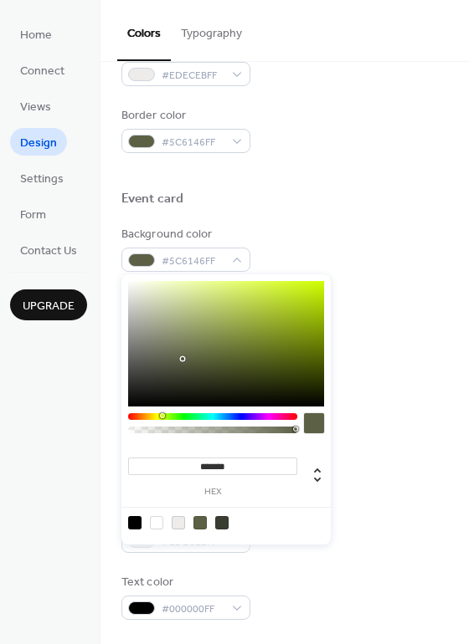
click at [176, 530] on div at bounding box center [226, 522] width 213 height 31
click at [178, 524] on div at bounding box center [178, 522] width 13 height 13
type input "*******"
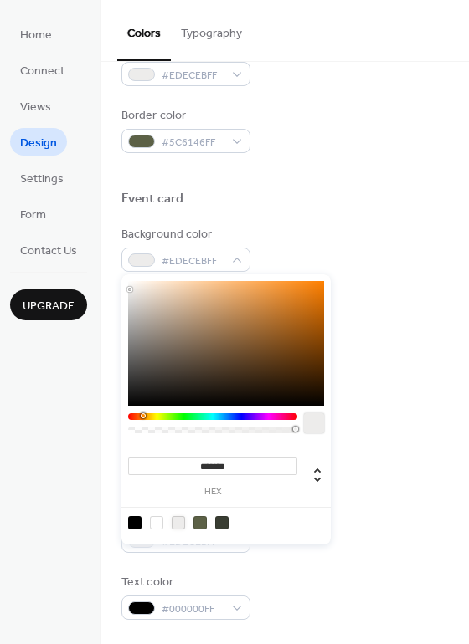
click at [370, 142] on div "Border color #5C6146FF" at bounding box center [284, 130] width 326 height 46
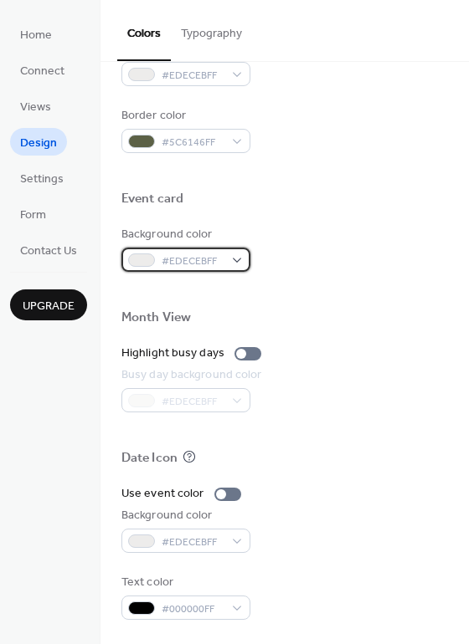
click at [238, 268] on div "#EDECEBFF" at bounding box center [185, 260] width 129 height 24
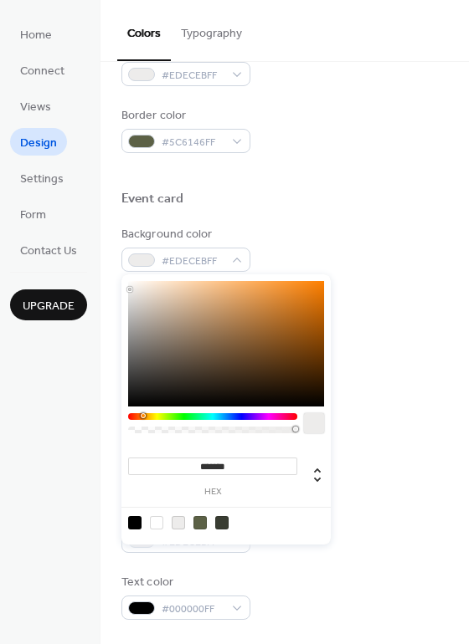
click at [203, 524] on div at bounding box center [199, 522] width 13 height 13
type input "*******"
